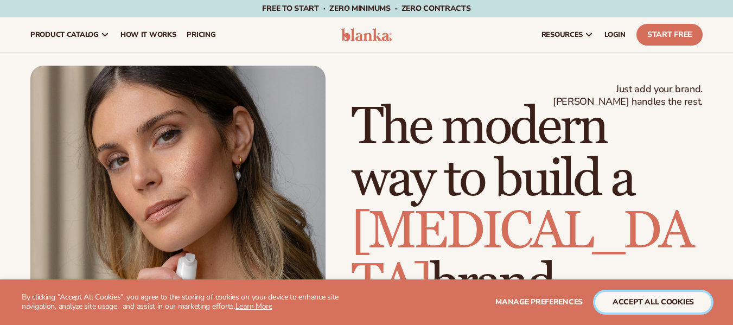
click at [635, 305] on button "accept all cookies" at bounding box center [653, 302] width 116 height 21
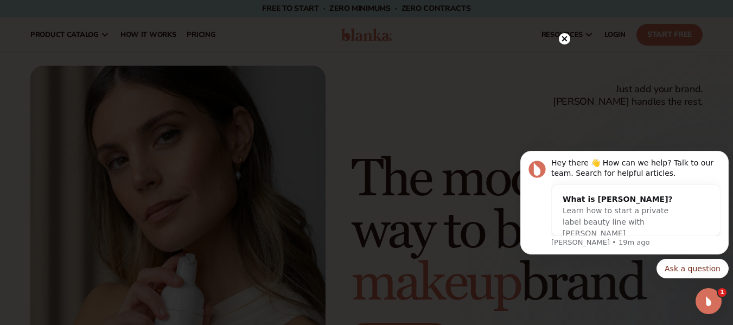
click at [567, 34] on circle at bounding box center [564, 38] width 11 height 11
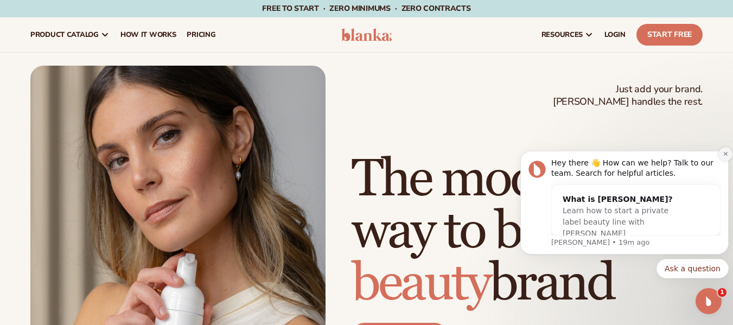
click at [724, 152] on icon "Dismiss notification" at bounding box center [725, 154] width 4 height 4
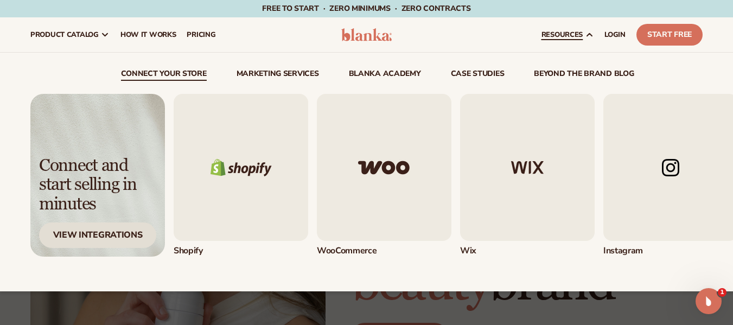
click at [130, 239] on div "View Integrations" at bounding box center [97, 234] width 117 height 25
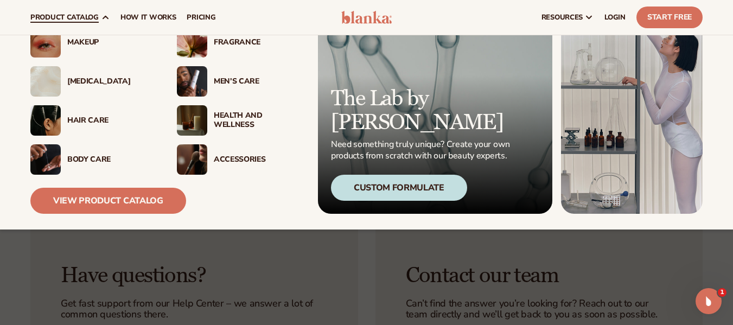
scroll to position [73, 0]
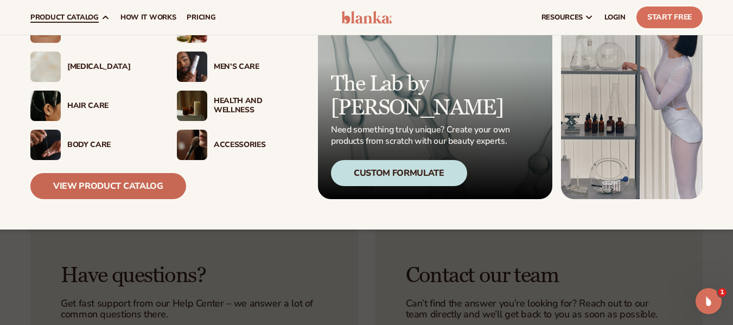
click at [119, 188] on link "View Product Catalog" at bounding box center [108, 186] width 156 height 26
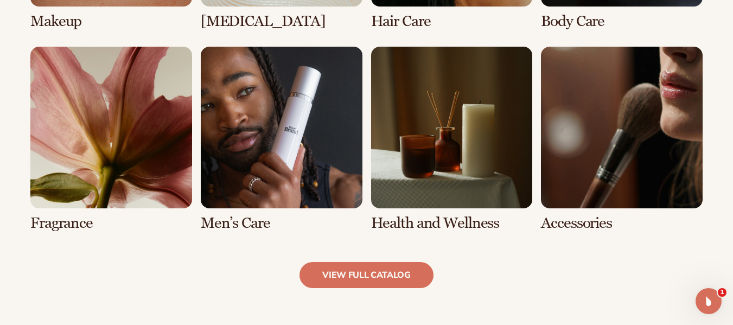
scroll to position [965, 0]
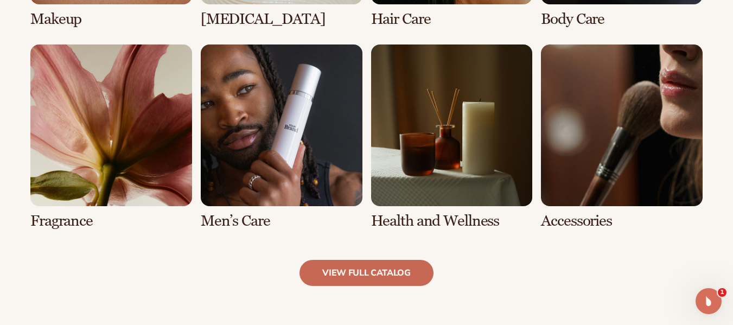
click at [350, 269] on link "view full catalog" at bounding box center [366, 273] width 134 height 26
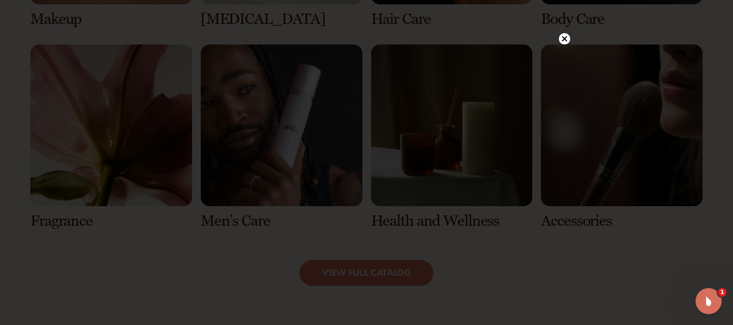
click at [564, 38] on circle at bounding box center [564, 38] width 11 height 11
